Goal: Find specific page/section: Find specific page/section

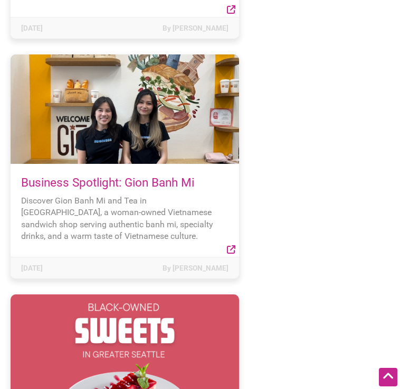
scroll to position [987, 0]
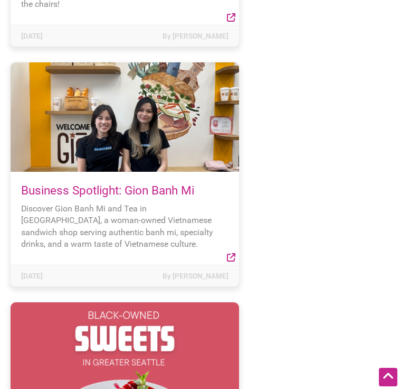
click at [157, 183] on link "Business Spotlight: Gion Banh Mi" at bounding box center [107, 190] width 173 height 14
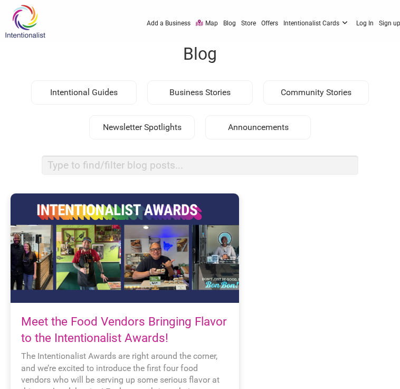
scroll to position [0, 0]
click at [210, 22] on link "Map" at bounding box center [207, 23] width 22 height 10
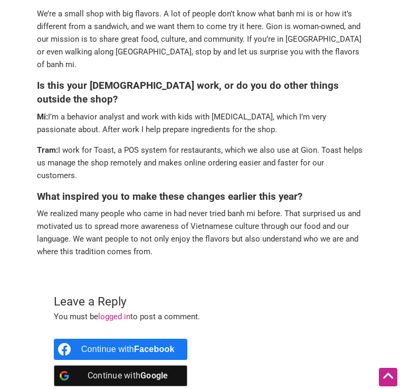
scroll to position [1010, 0]
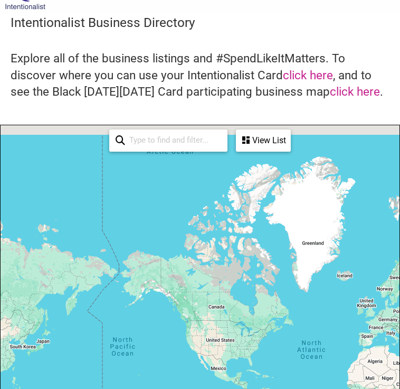
scroll to position [13, 0]
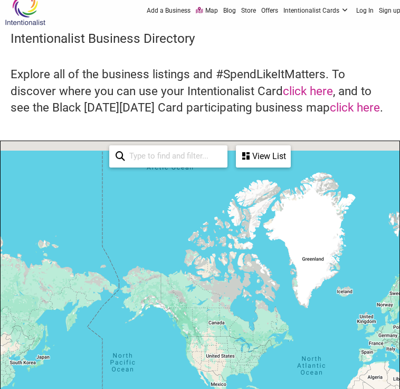
click at [185, 149] on input "search" at bounding box center [173, 156] width 96 height 20
type input "federal way"
click at [121, 155] on icon at bounding box center [121, 158] width 10 height 15
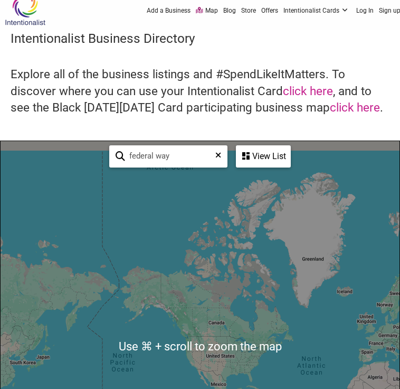
scroll to position [116, 0]
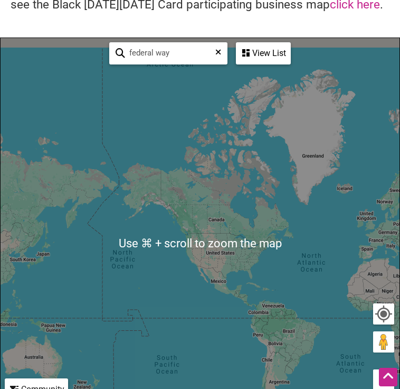
click at [217, 233] on div "To navigate, press the arrow keys." at bounding box center [200, 243] width 399 height 411
